Goal: Task Accomplishment & Management: Manage account settings

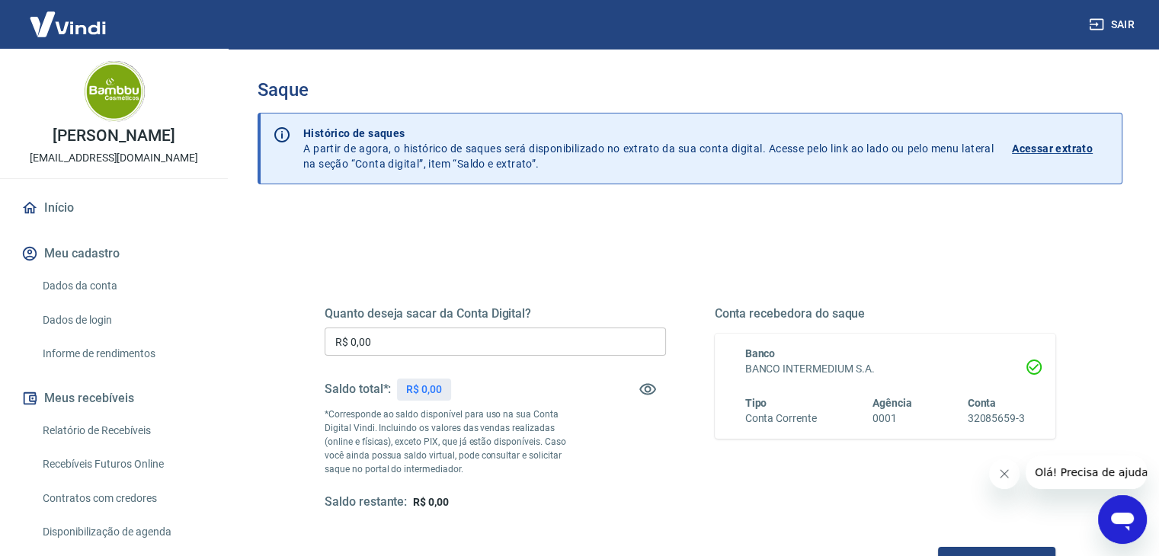
click at [472, 344] on input "R$ 0,00" at bounding box center [495, 342] width 341 height 28
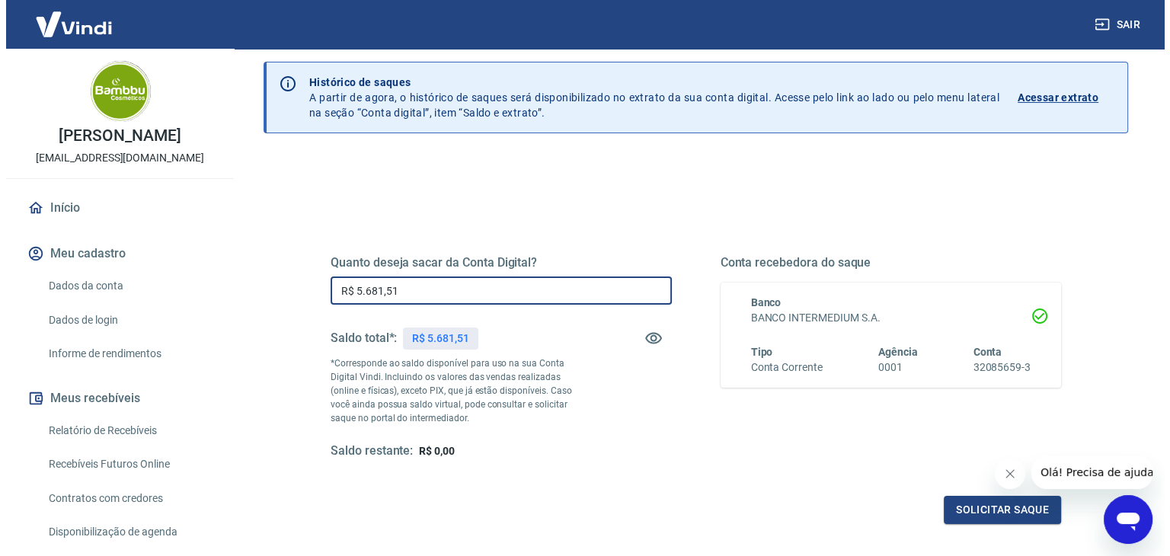
scroll to position [152, 0]
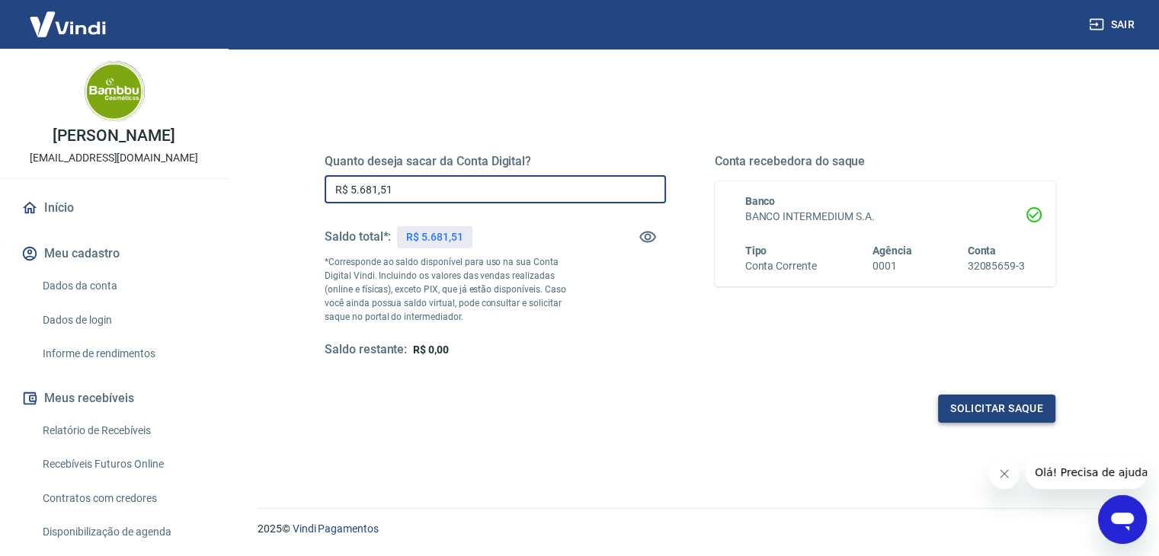
type input "R$ 5.681,51"
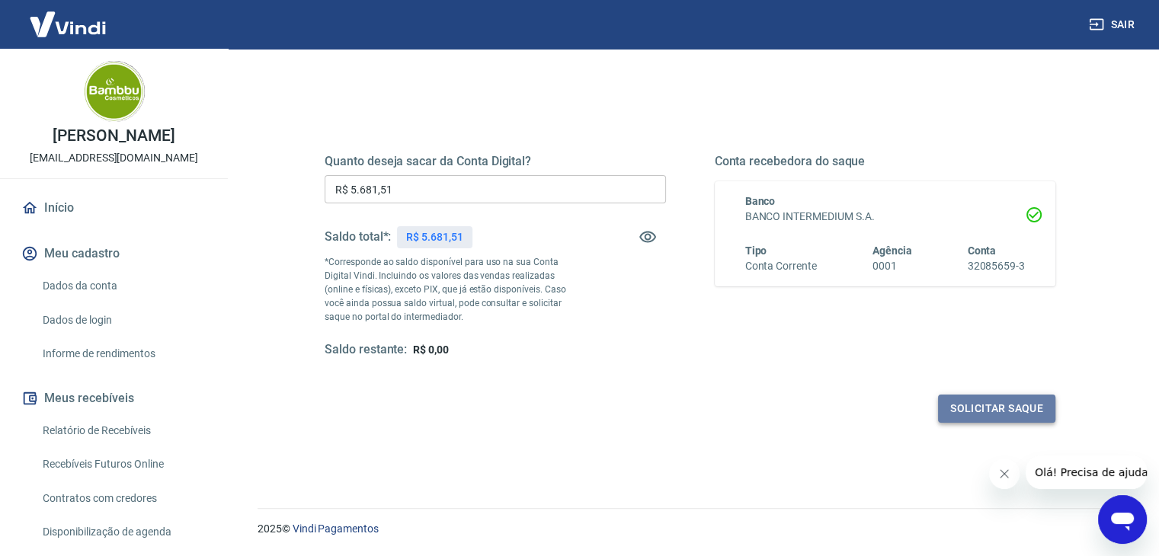
click at [991, 409] on button "Solicitar saque" at bounding box center [996, 409] width 117 height 28
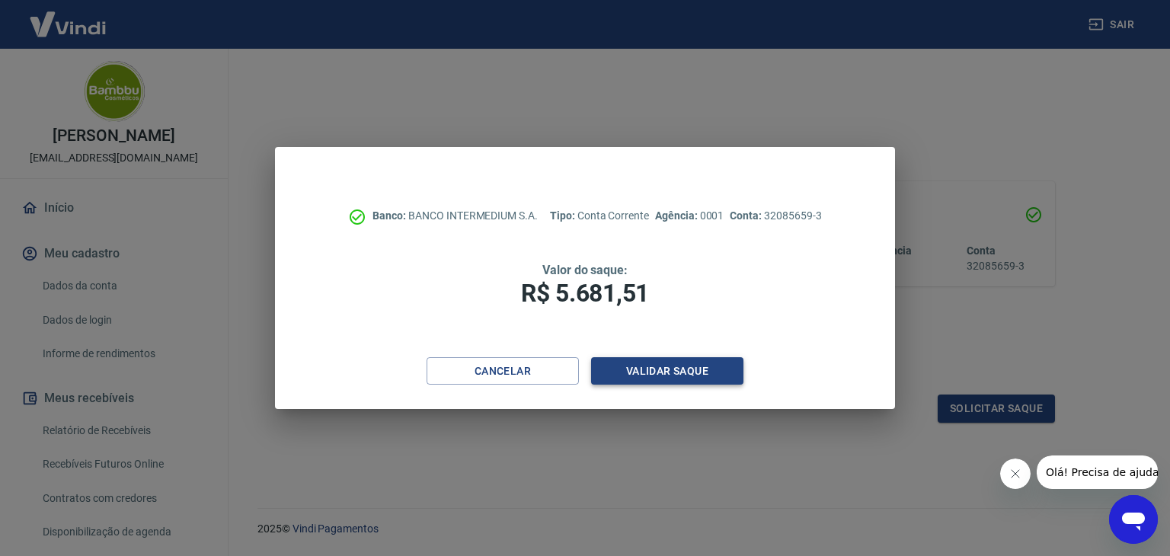
click at [663, 371] on button "Validar saque" at bounding box center [667, 371] width 152 height 28
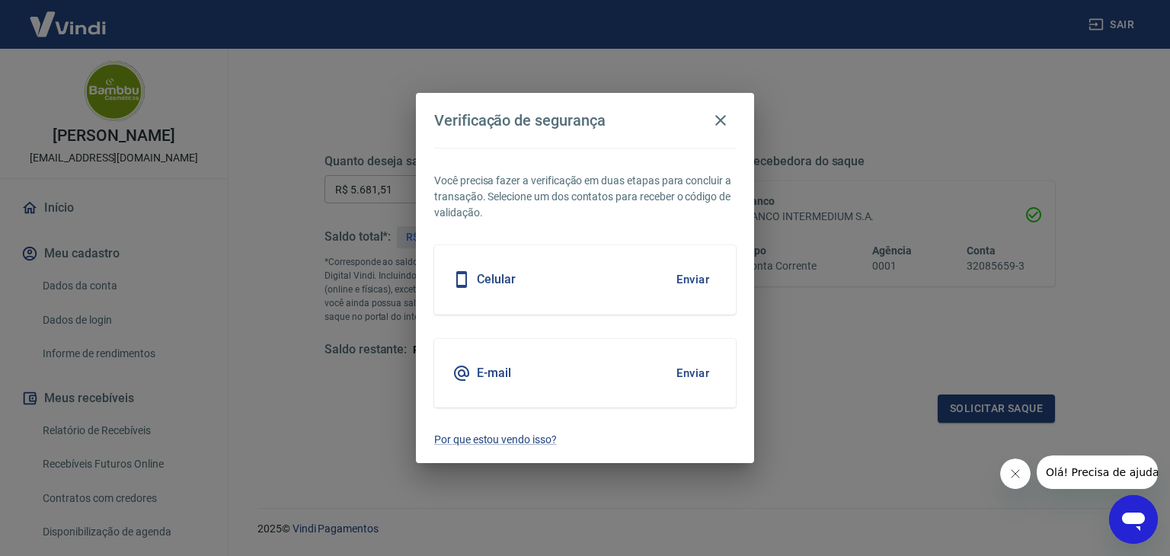
click at [685, 366] on button "Enviar" at bounding box center [693, 373] width 50 height 32
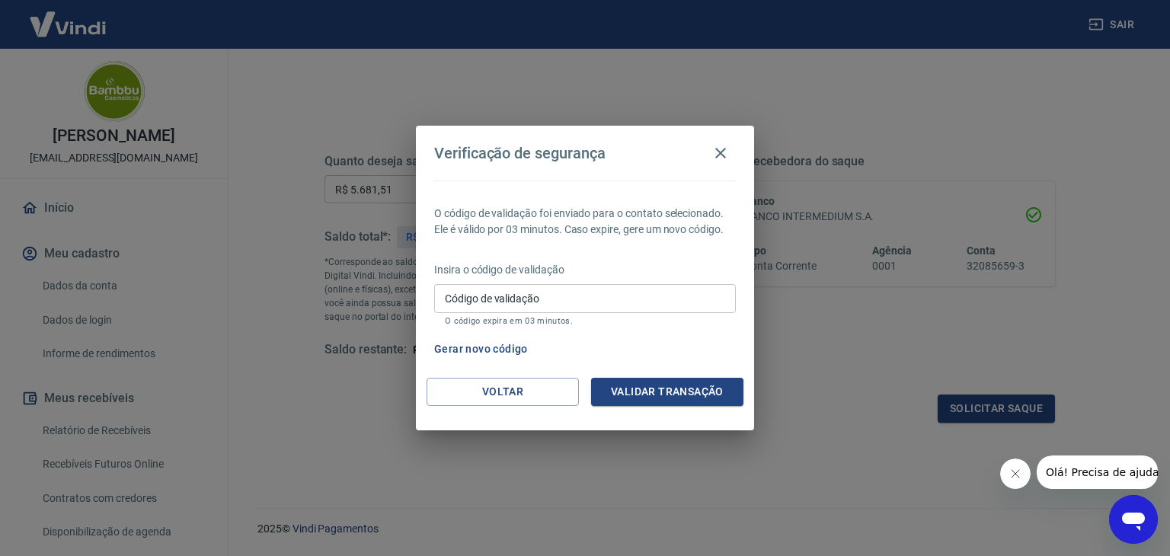
drag, startPoint x: 600, startPoint y: 312, endPoint x: 610, endPoint y: 306, distance: 11.6
click at [600, 312] on input "Código de validação" at bounding box center [585, 298] width 302 height 28
paste input "105387"
type input "105387"
click at [684, 394] on button "Validar transação" at bounding box center [667, 392] width 152 height 28
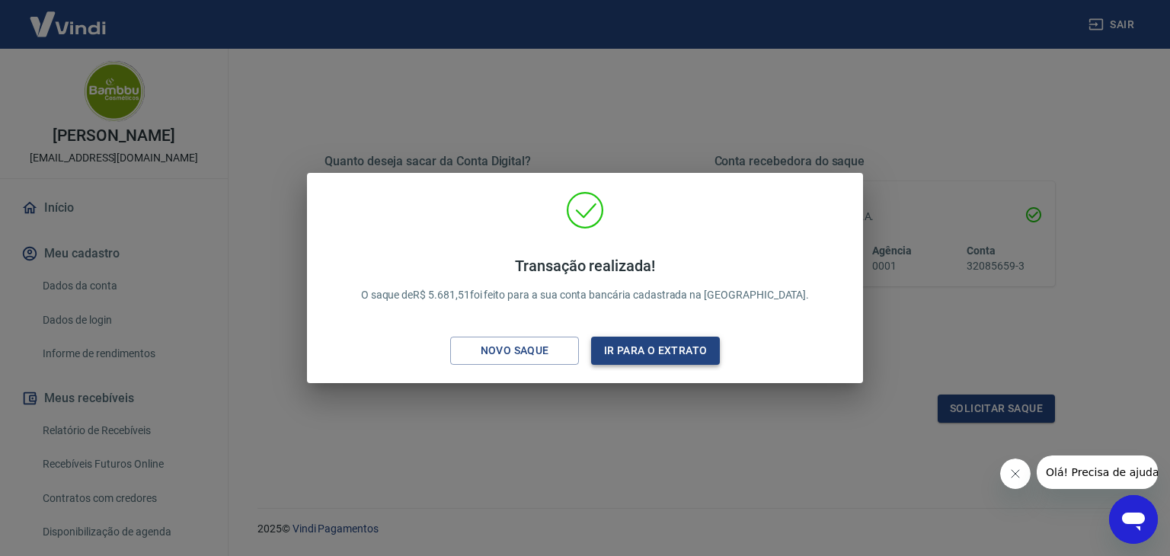
click at [686, 356] on button "Ir para o extrato" at bounding box center [655, 351] width 129 height 28
